Goal: Communication & Community: Answer question/provide support

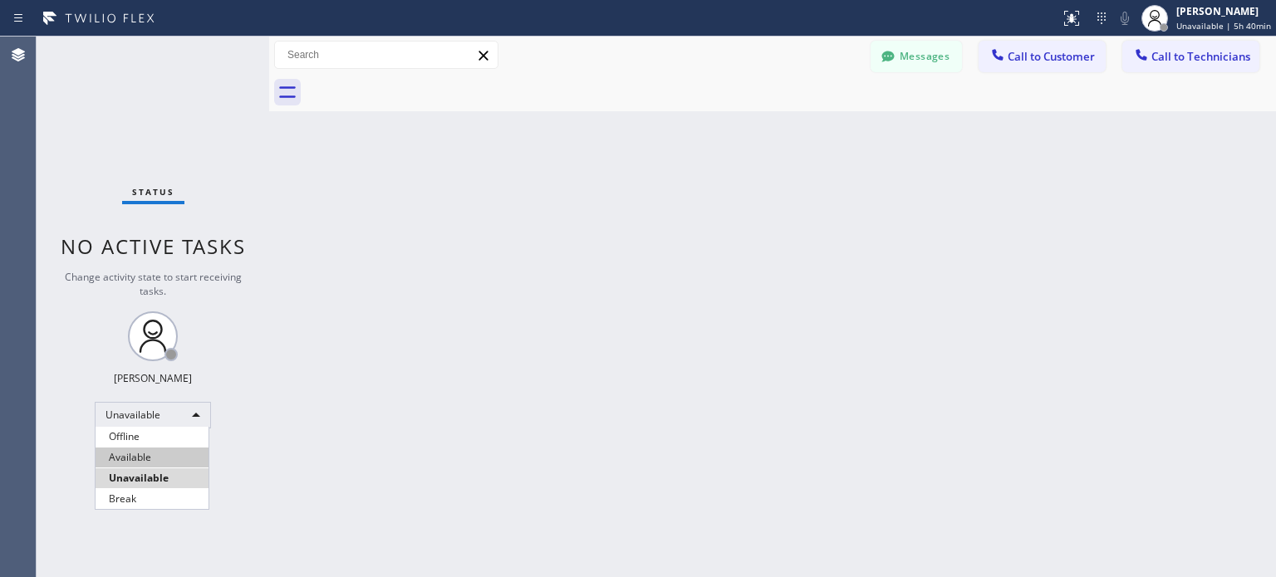
click at [154, 456] on li "Available" at bounding box center [152, 458] width 113 height 20
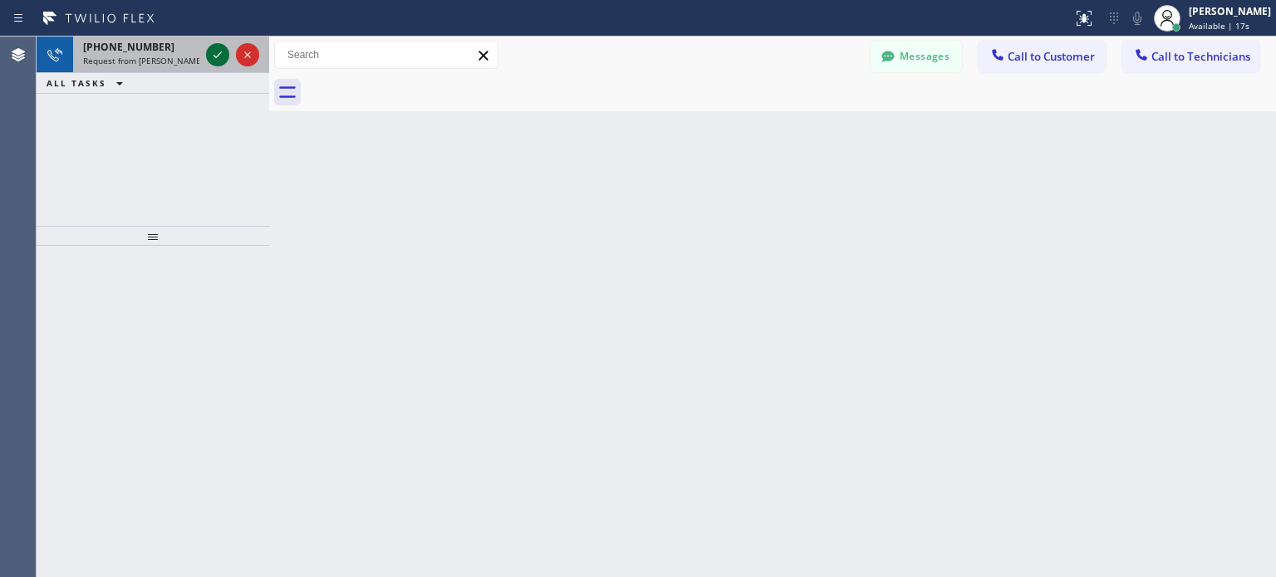
click at [220, 57] on icon at bounding box center [218, 55] width 20 height 20
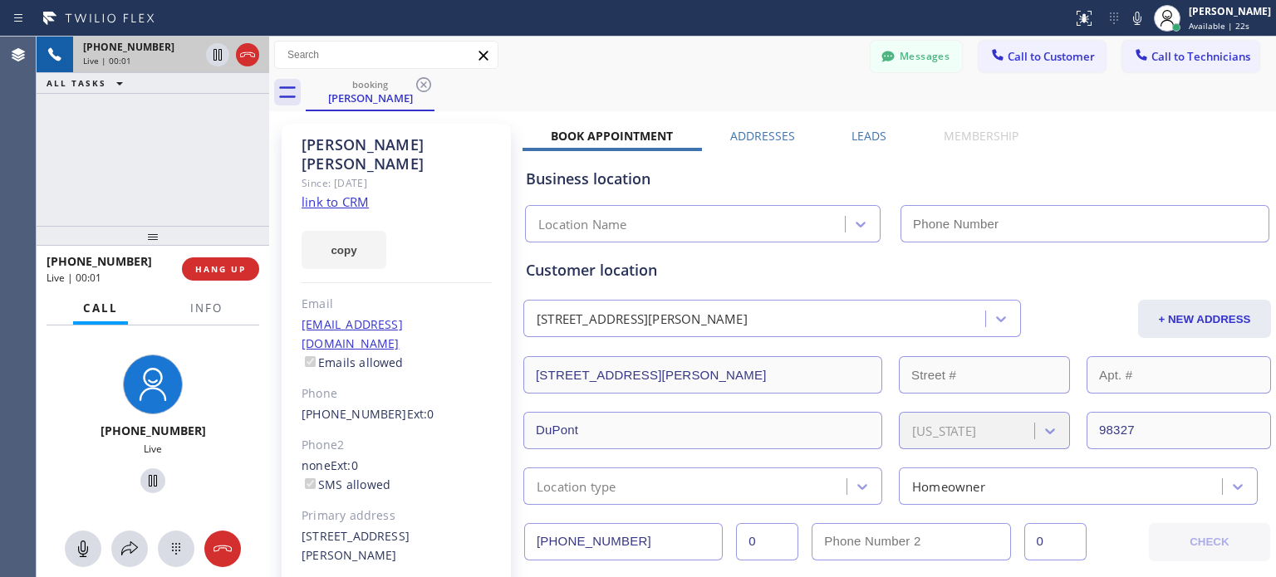
type input "[PHONE_NUMBER]"
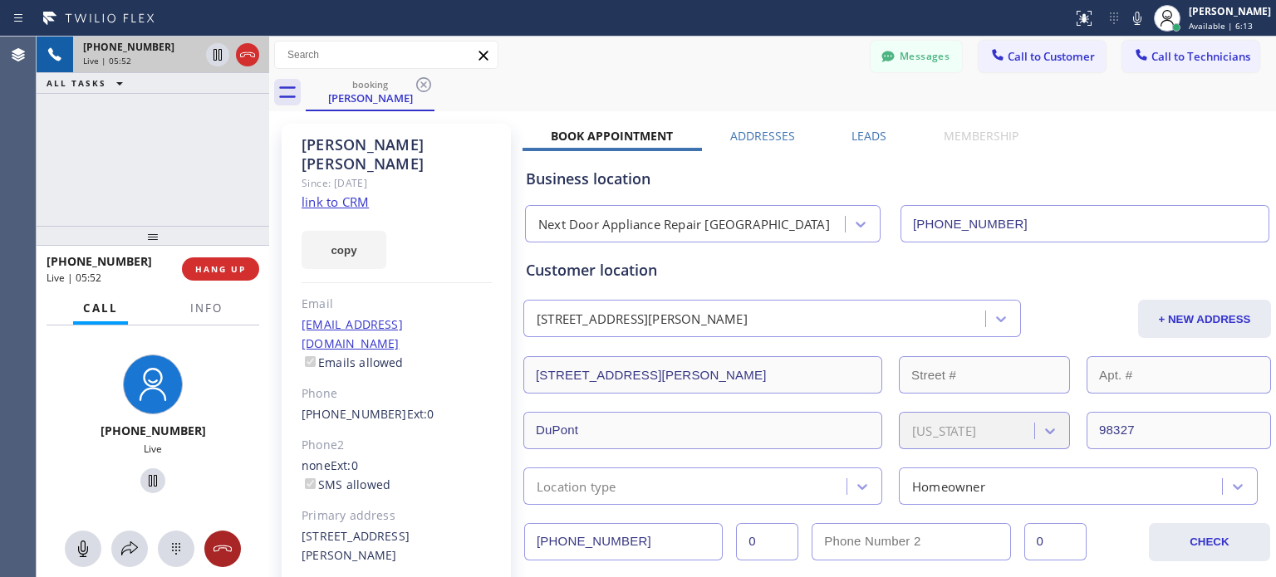
click at [224, 541] on icon at bounding box center [223, 549] width 20 height 20
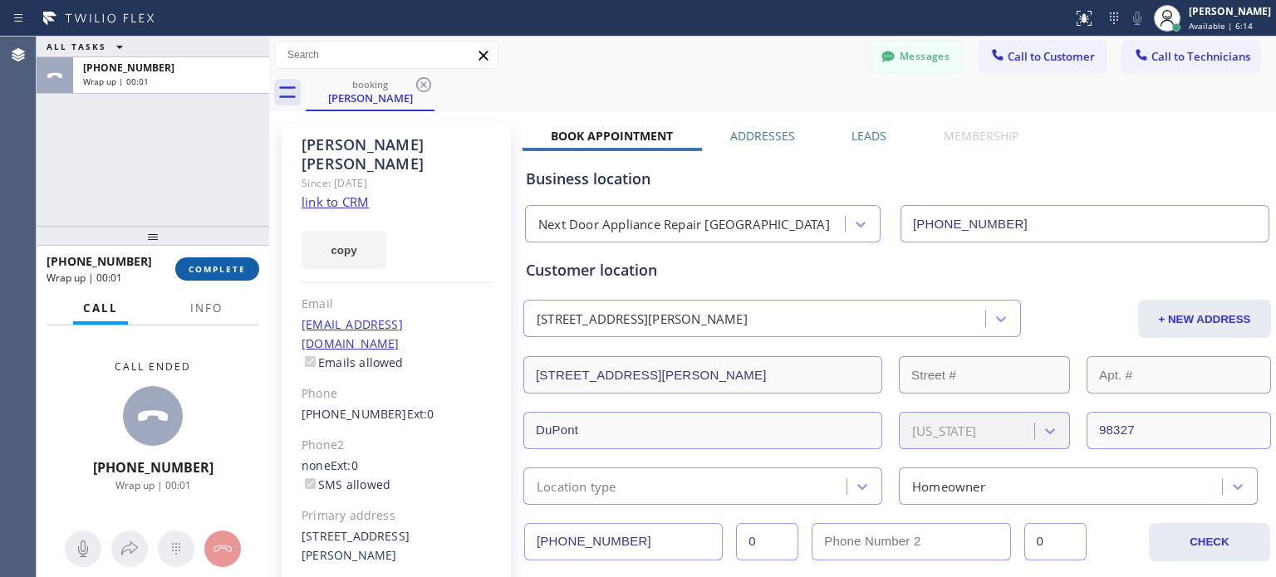
click at [209, 278] on button "COMPLETE" at bounding box center [217, 268] width 84 height 23
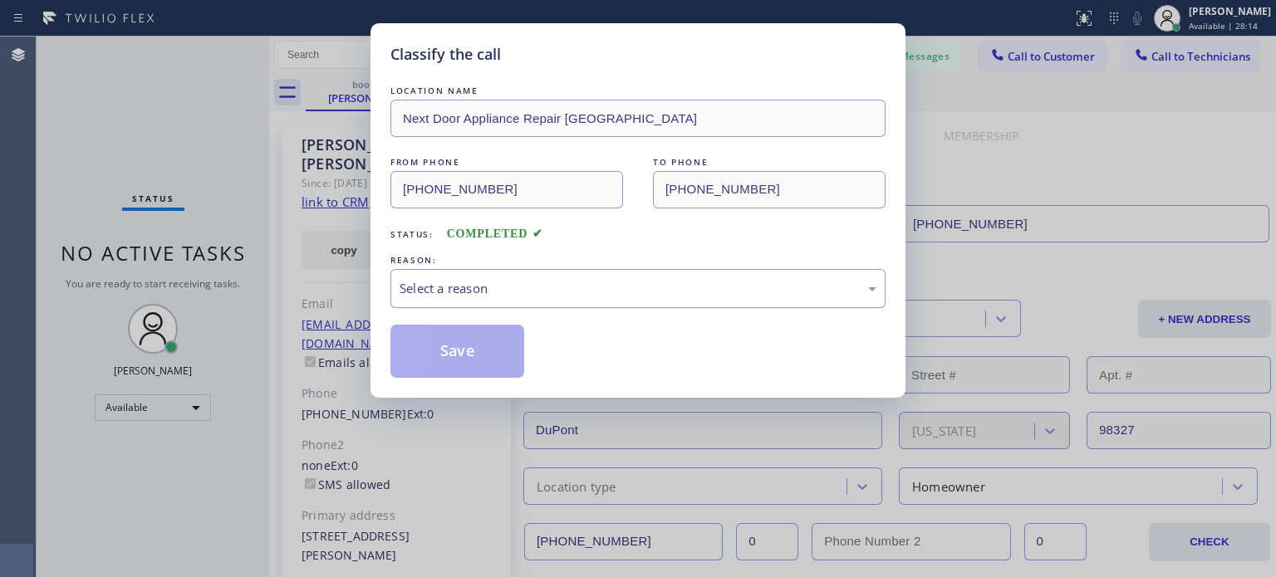
click at [480, 304] on div "Select a reason" at bounding box center [637, 288] width 495 height 39
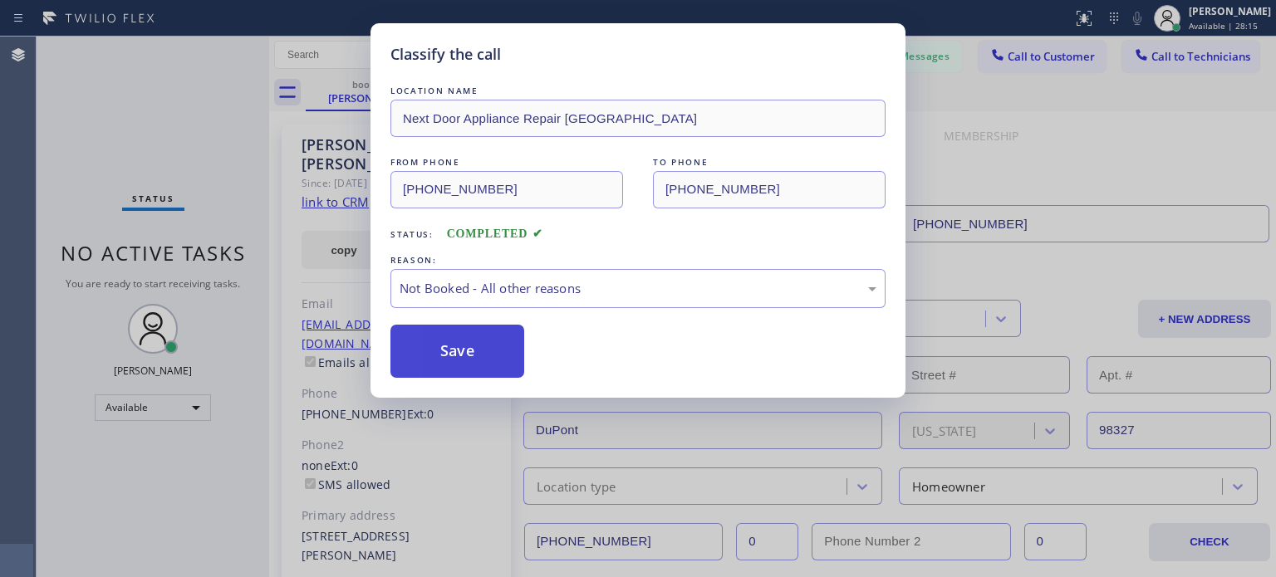
click at [466, 346] on button "Save" at bounding box center [457, 351] width 134 height 53
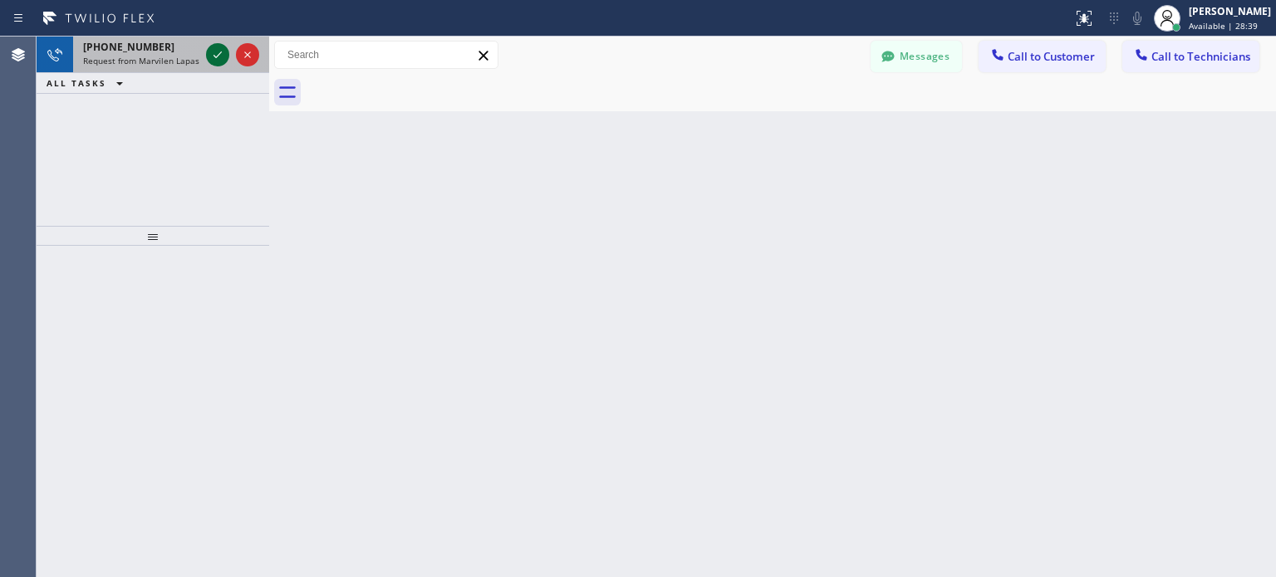
click at [219, 56] on icon at bounding box center [218, 55] width 20 height 20
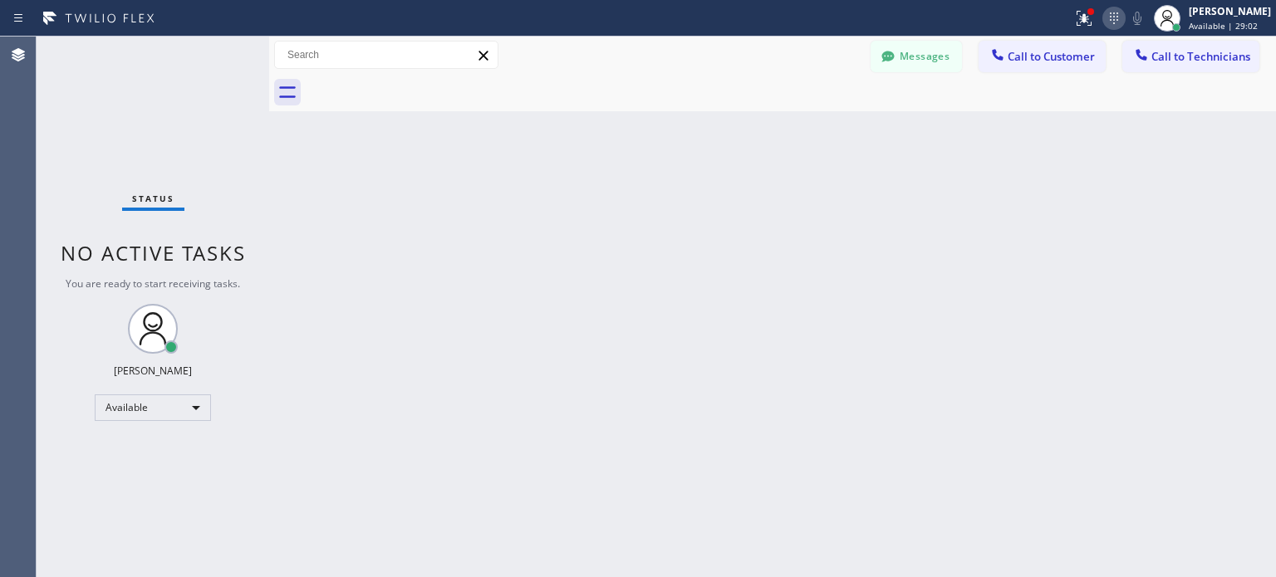
click at [1120, 16] on div at bounding box center [1113, 18] width 23 height 20
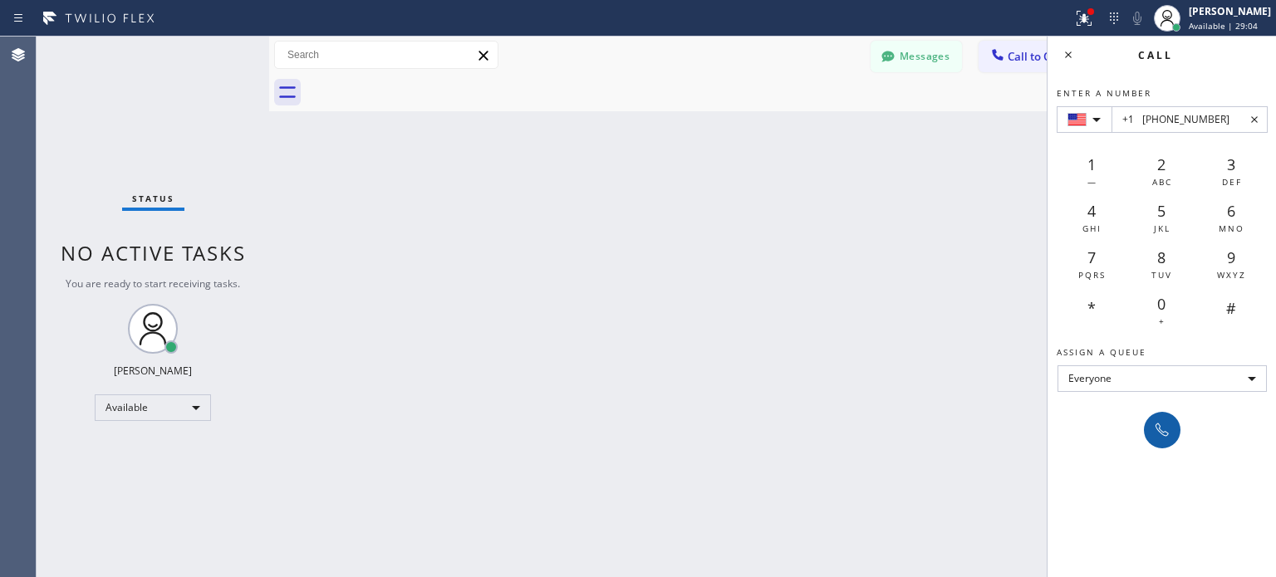
type input "+1 [PHONE_NUMBER]"
click at [1152, 425] on icon at bounding box center [1162, 430] width 20 height 20
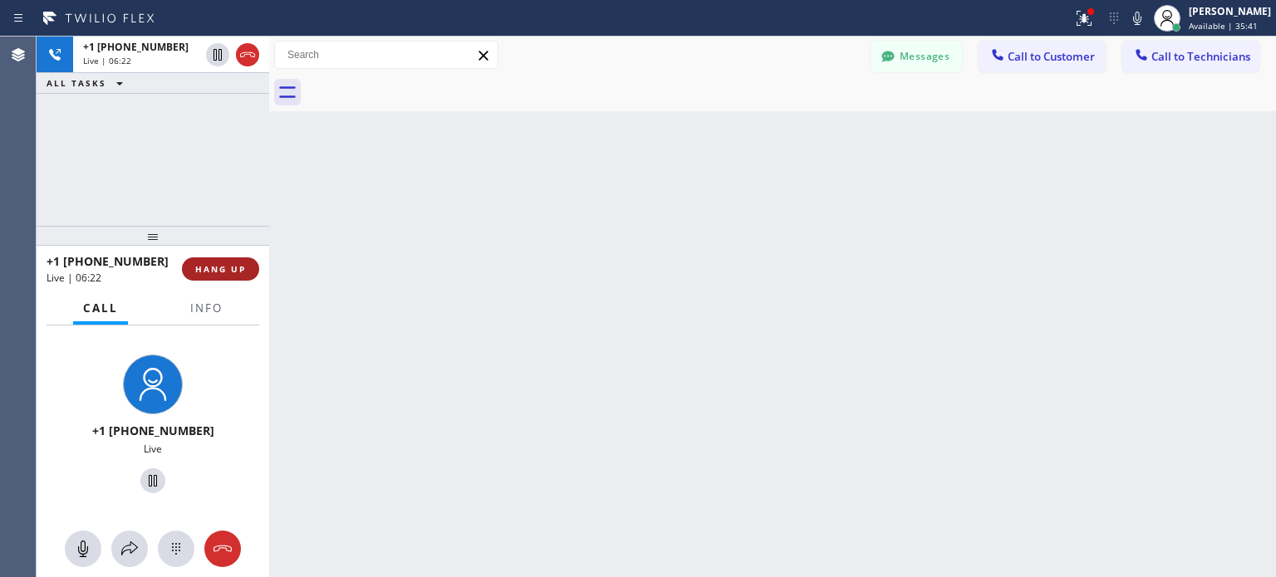
click at [228, 275] on button "HANG UP" at bounding box center [220, 268] width 77 height 23
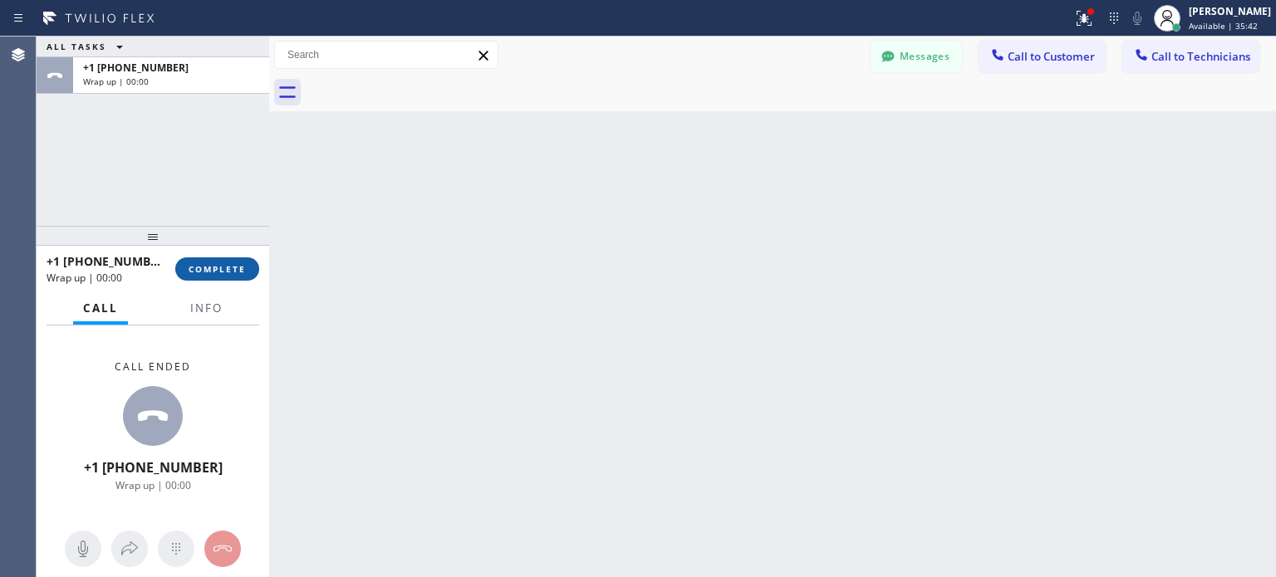
click at [223, 268] on span "COMPLETE" at bounding box center [217, 269] width 57 height 12
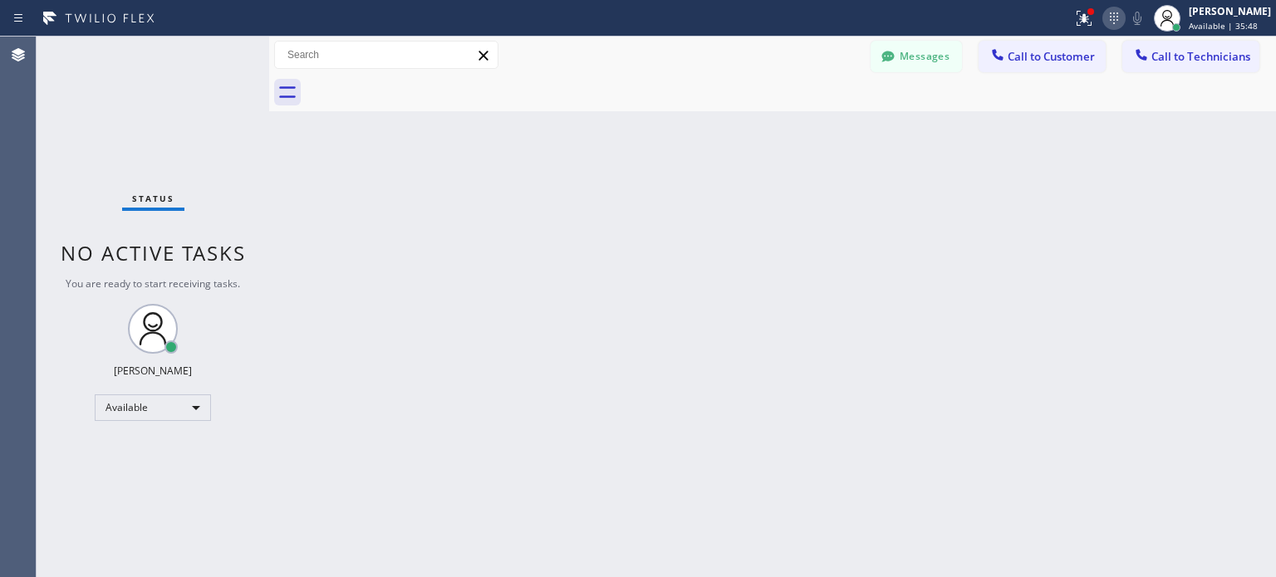
click at [1106, 20] on icon at bounding box center [1114, 18] width 20 height 20
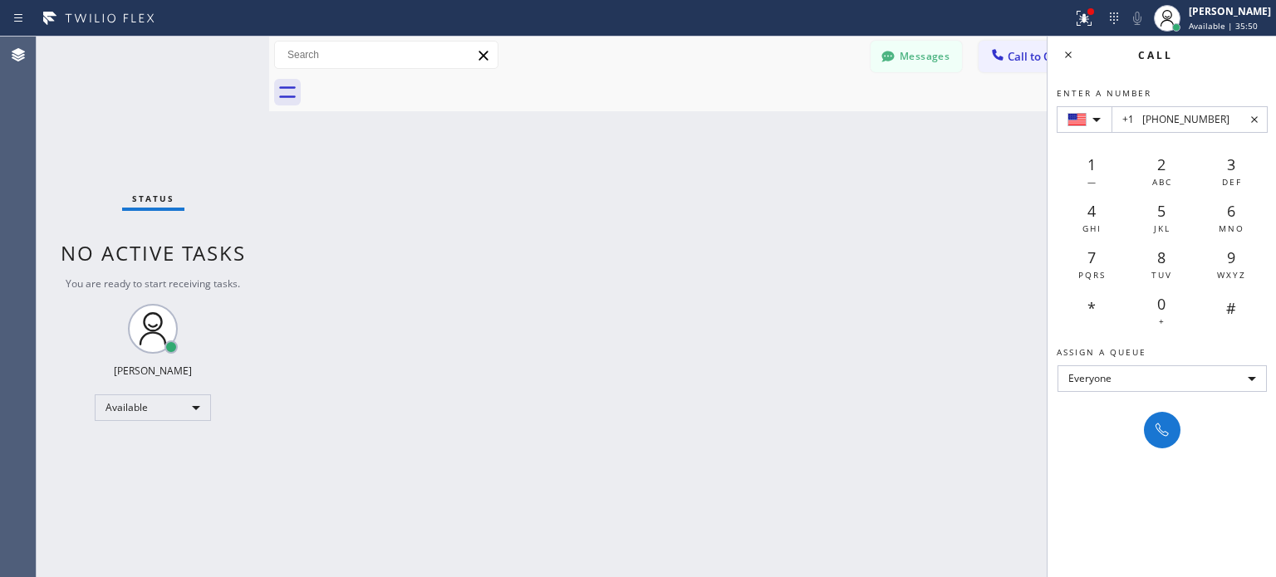
type input "+1 [PHONE_NUMBER]"
click at [1164, 406] on div "Enter a number +1 [PHONE_NUMBER] 1 — 2 ABC 3 DEF 4 GHI 5 JKL 6 MNO 7 PQRS 8 TUV…" at bounding box center [1161, 260] width 229 height 375
click at [1166, 414] on button at bounding box center [1162, 430] width 37 height 37
